Goal: Information Seeking & Learning: Learn about a topic

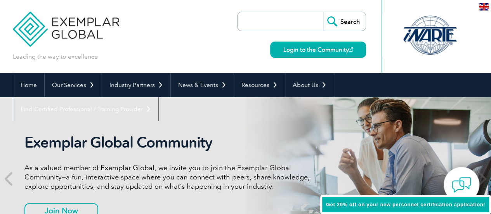
click at [262, 25] on input "search" at bounding box center [282, 21] width 82 height 19
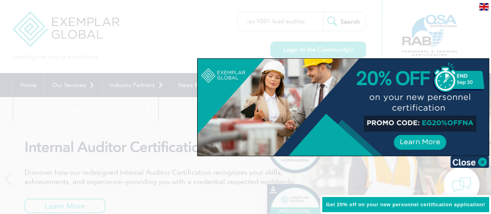
type input "iso 9001 lead auditor"
click at [349, 24] on div at bounding box center [245, 107] width 491 height 214
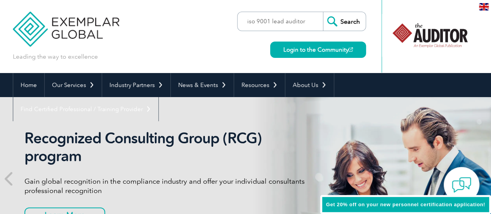
click at [343, 24] on input "Search" at bounding box center [344, 21] width 43 height 19
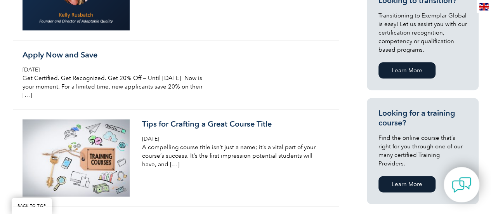
scroll to position [467, 0]
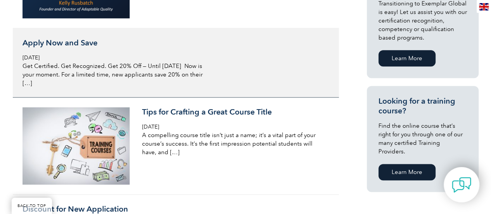
click at [43, 50] on div "Apply Now and Save [DATE] Get Certified. Get Recognized. Get 20% Off — Until [D…" at bounding box center [115, 62] width 184 height 49
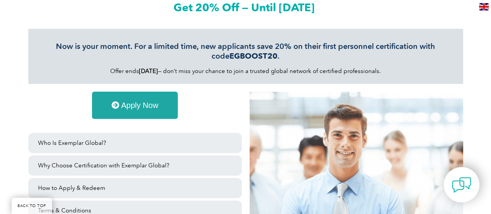
scroll to position [94, 0]
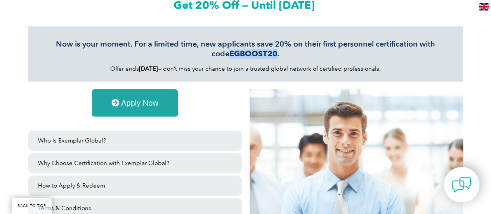
drag, startPoint x: 269, startPoint y: 54, endPoint x: 222, endPoint y: 56, distance: 46.2
click at [222, 56] on h3 "Now is your moment. For a limited time, new applicants save 20% on their first …" at bounding box center [245, 48] width 411 height 19
copy strong "EGBOOST20"
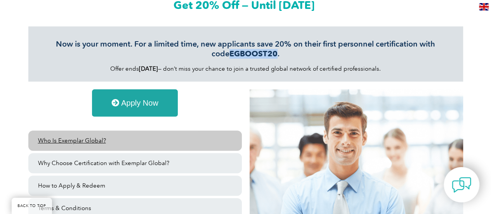
click at [127, 144] on link "Who Is Exemplar Global?" at bounding box center [134, 140] width 213 height 20
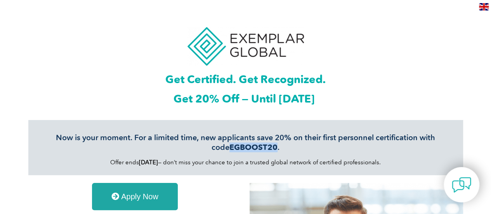
click at [146, 192] on span "Apply Now" at bounding box center [139, 196] width 37 height 8
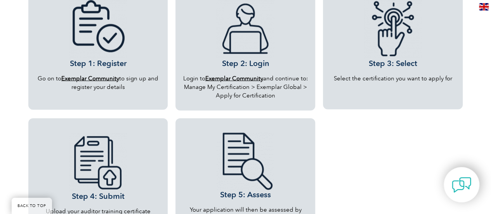
scroll to position [723, 0]
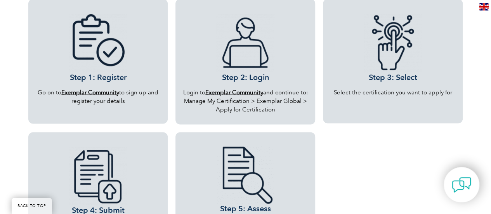
click at [94, 92] on b "Exemplar Community" at bounding box center [90, 91] width 58 height 7
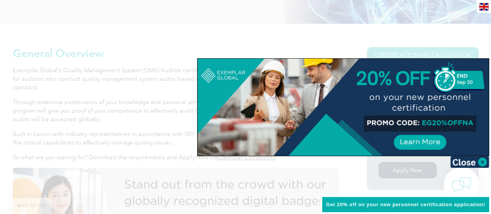
scroll to position [153, 0]
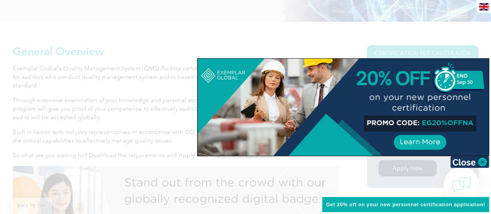
drag, startPoint x: 426, startPoint y: 121, endPoint x: 444, endPoint y: 118, distance: 18.8
click at [444, 118] on div at bounding box center [343, 107] width 291 height 97
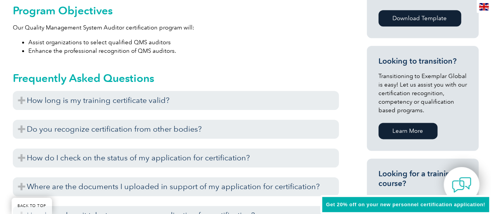
scroll to position [435, 0]
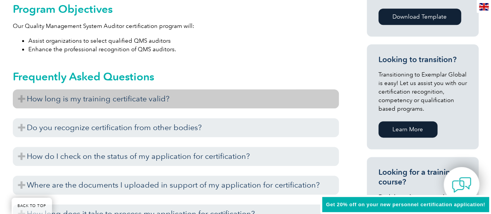
click at [196, 94] on h3 "How long is my training certificate valid?" at bounding box center [176, 98] width 326 height 19
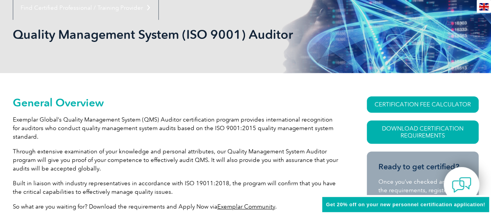
scroll to position [0, 0]
